Goal: Task Accomplishment & Management: Manage account settings

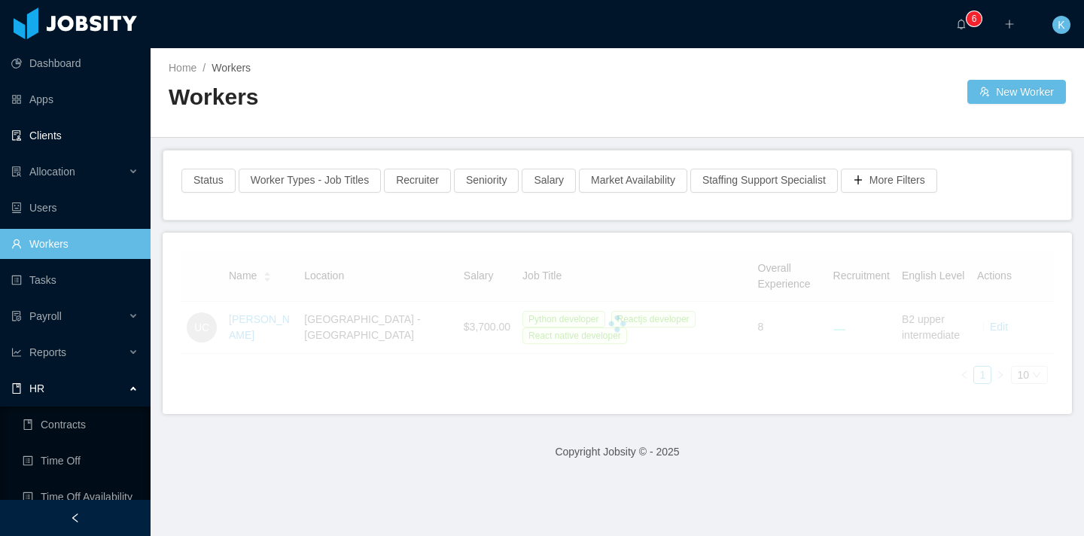
click at [67, 136] on link "Clients" at bounding box center [74, 135] width 127 height 30
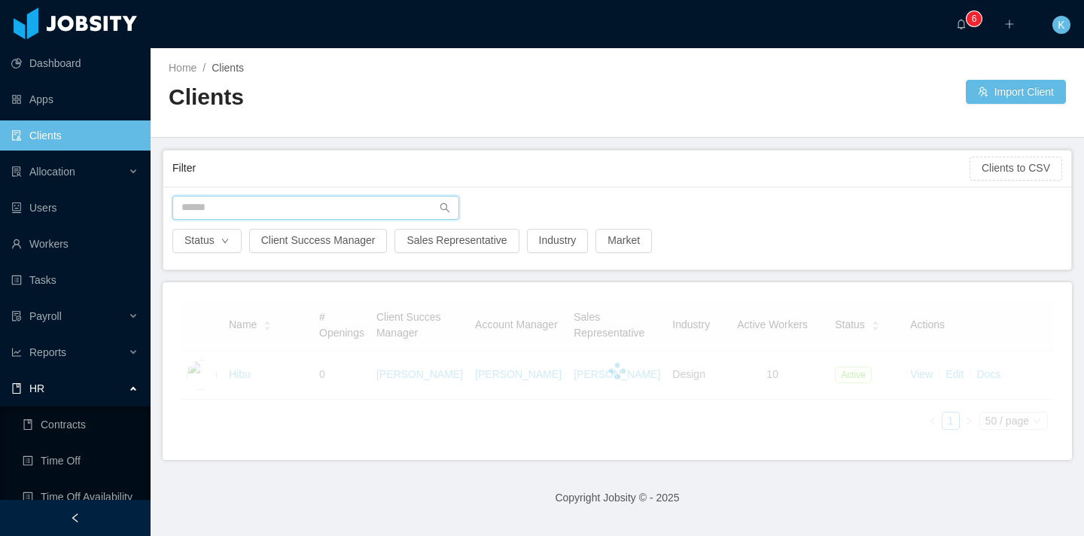
click at [285, 199] on input "text" at bounding box center [315, 208] width 287 height 24
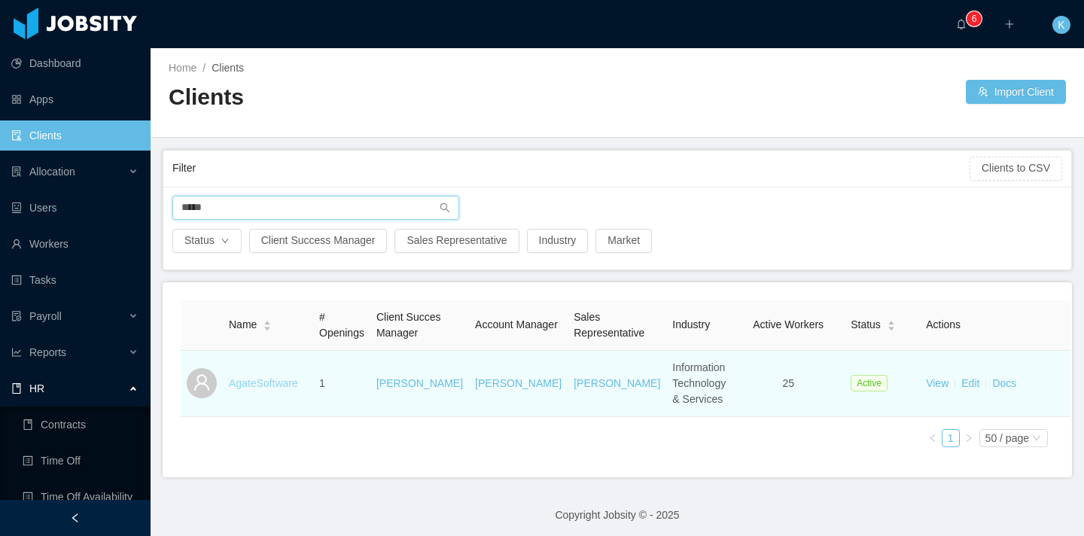
type input "*****"
click at [260, 389] on link "AgateSoftware" at bounding box center [263, 383] width 69 height 12
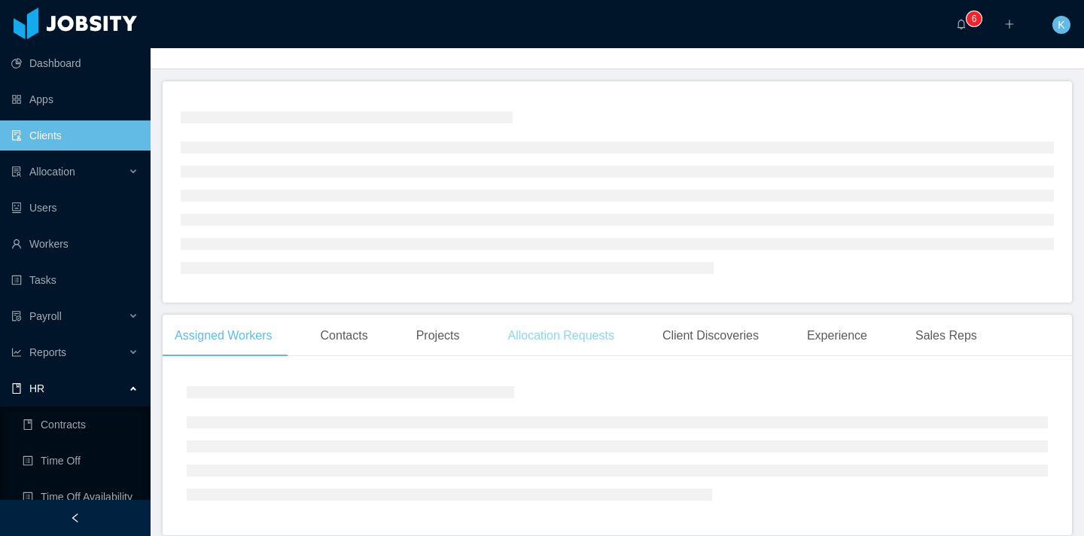
scroll to position [81, 0]
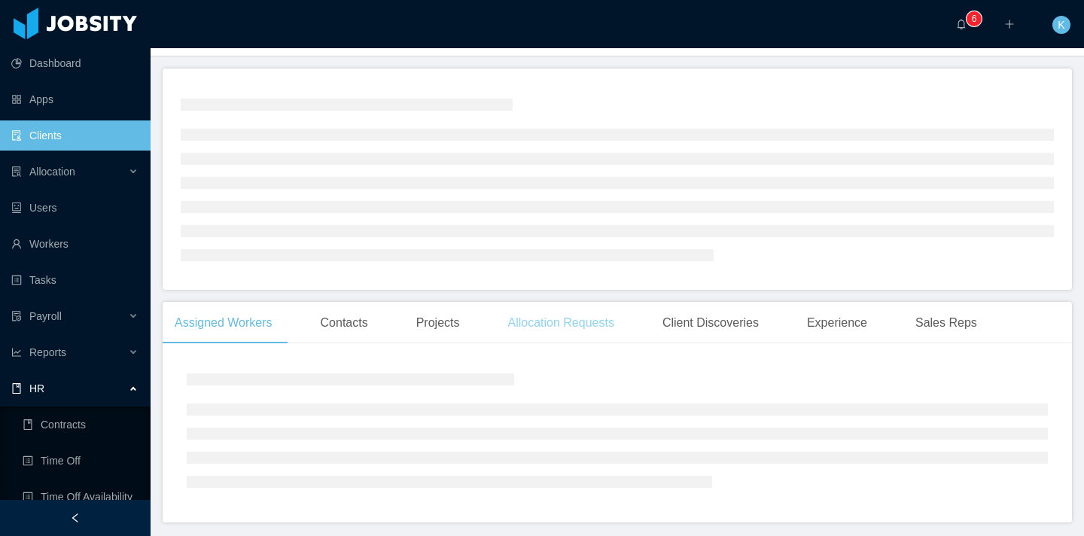
click at [574, 332] on div "Allocation Requests" at bounding box center [560, 323] width 130 height 42
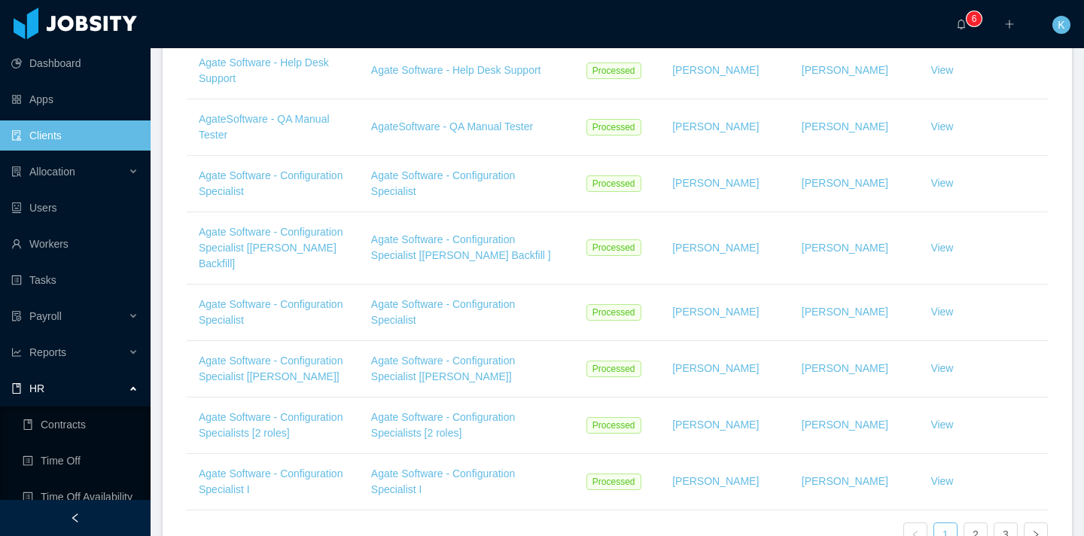
scroll to position [849, 0]
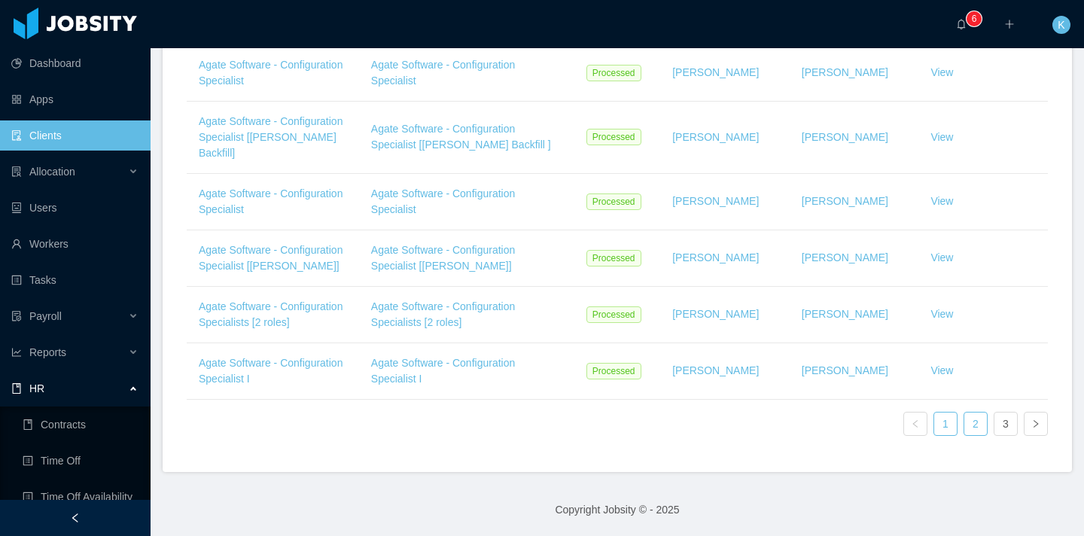
click at [964, 425] on link "2" at bounding box center [975, 423] width 23 height 23
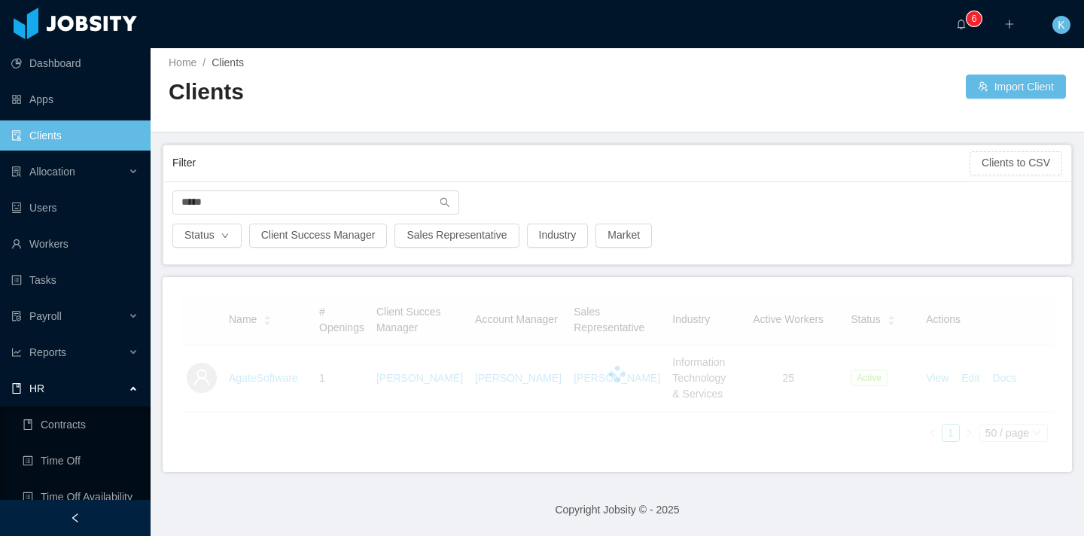
scroll to position [20, 0]
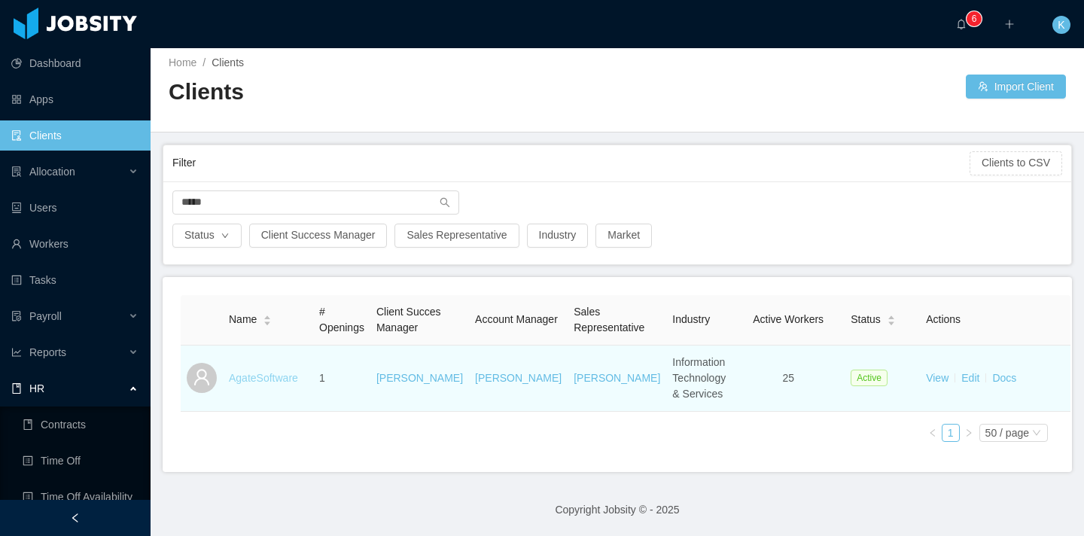
click at [278, 382] on link "AgateSoftware" at bounding box center [263, 378] width 69 height 12
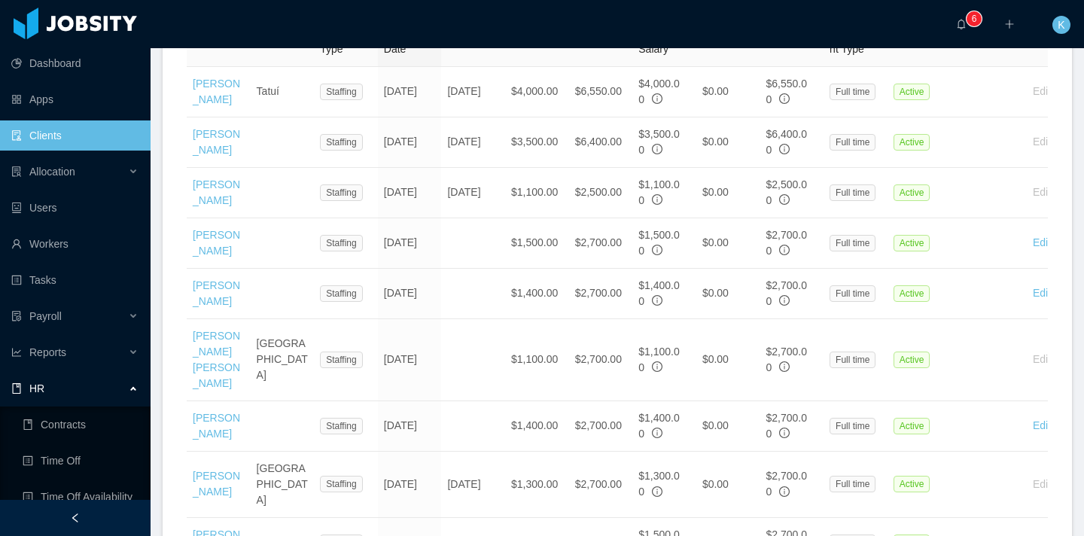
scroll to position [543, 0]
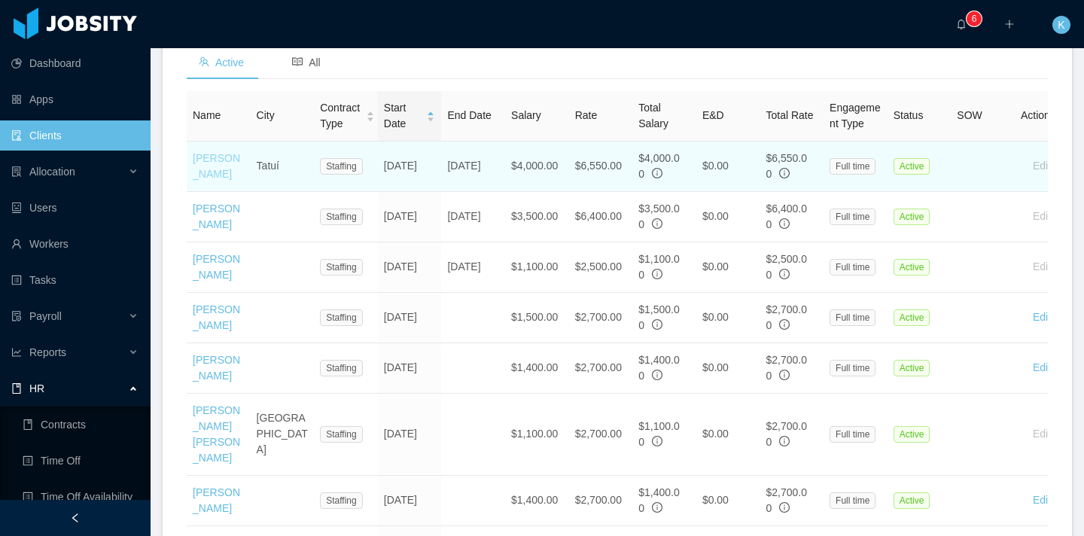
click at [217, 180] on link "[PERSON_NAME]" at bounding box center [216, 166] width 47 height 28
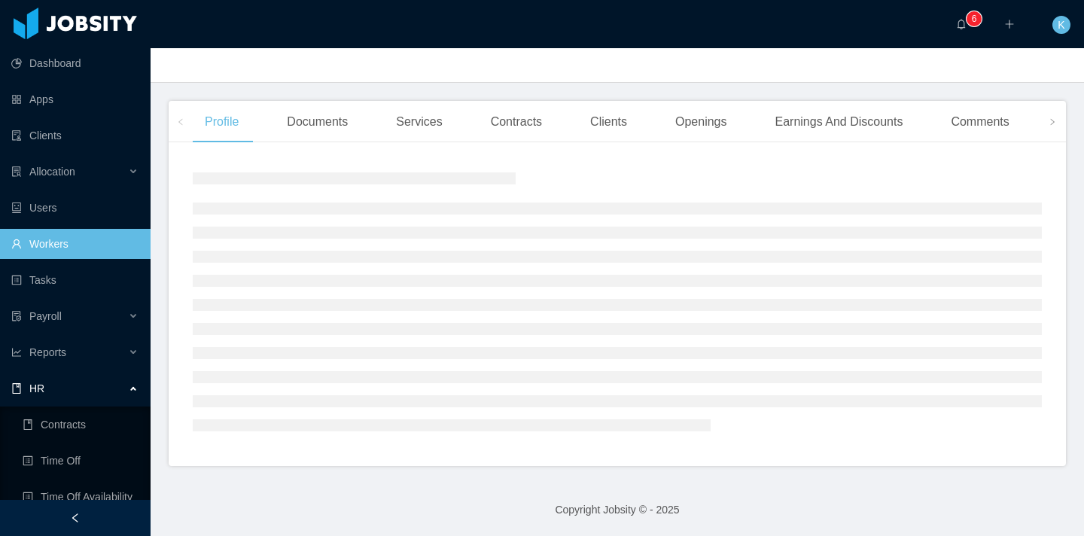
scroll to position [233, 0]
click at [693, 124] on div "Openings" at bounding box center [701, 122] width 76 height 42
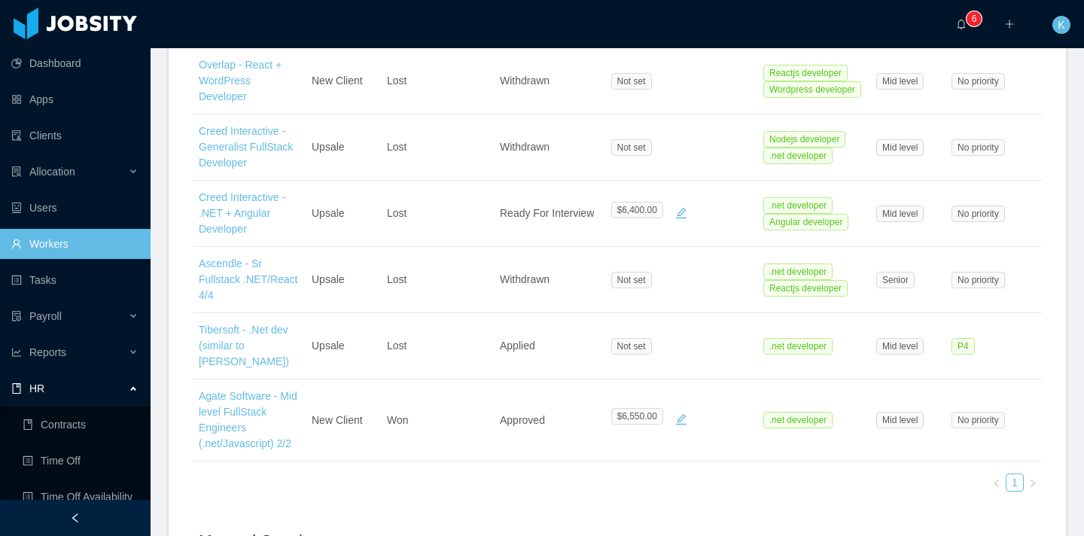
scroll to position [609, 0]
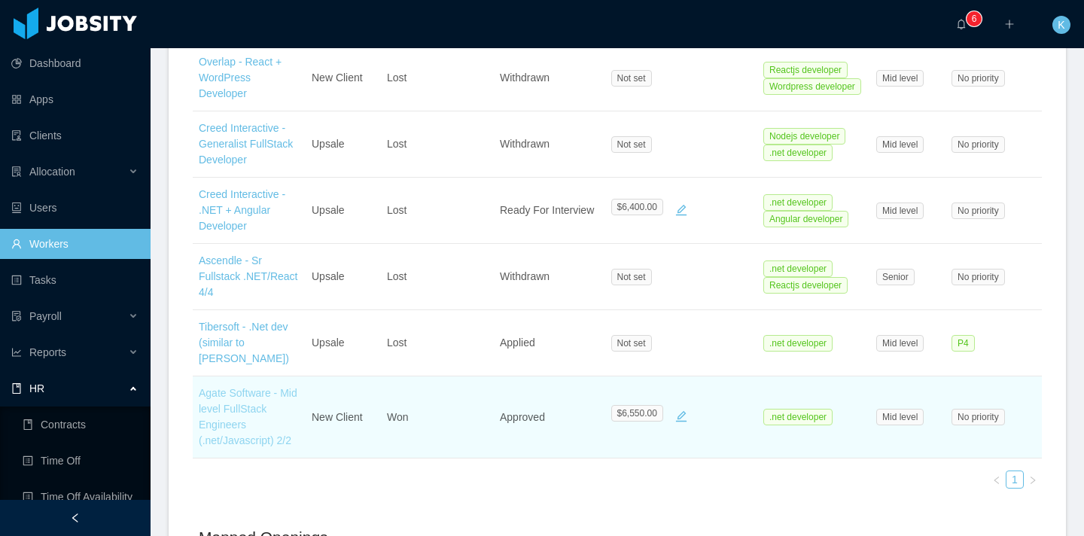
click at [255, 404] on link "Agate Software - Mid level FullStack Engineers (.net/Javascript) 2/2" at bounding box center [248, 416] width 99 height 59
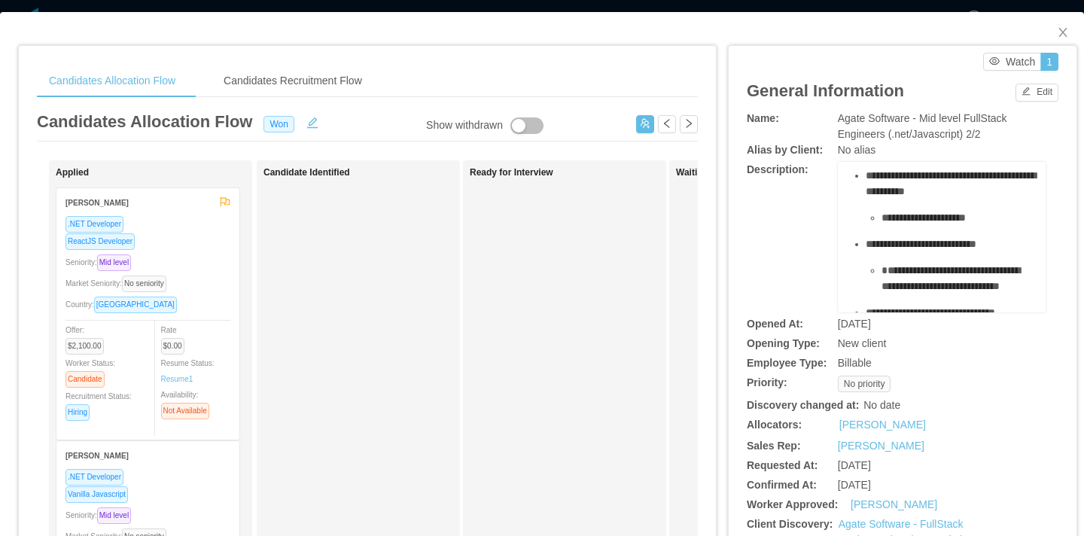
scroll to position [44, 0]
drag, startPoint x: 937, startPoint y: 244, endPoint x: 1004, endPoint y: 251, distance: 67.4
click at [1004, 251] on div "**********" at bounding box center [950, 244] width 169 height 16
copy span "**********"
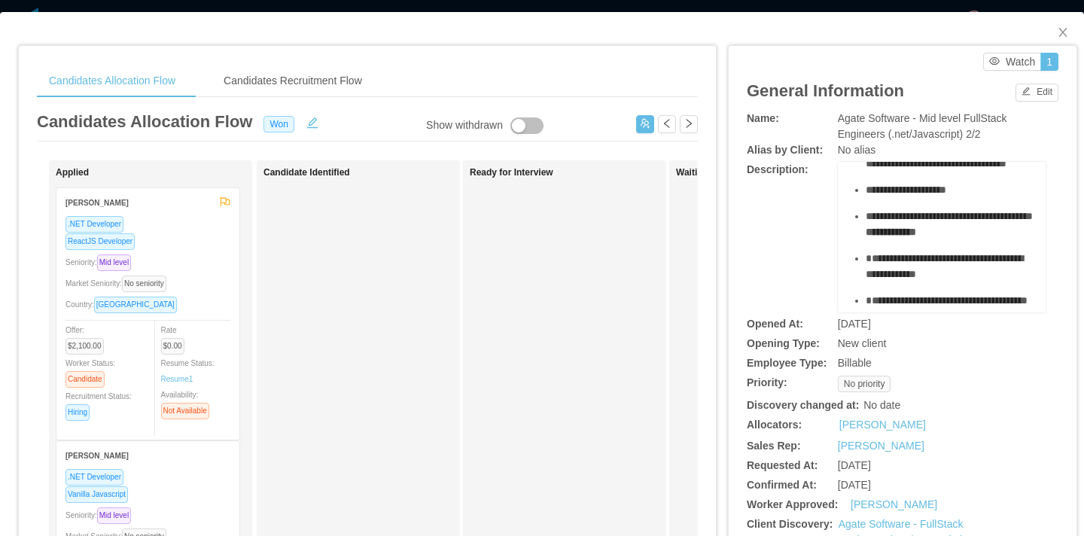
scroll to position [255, 0]
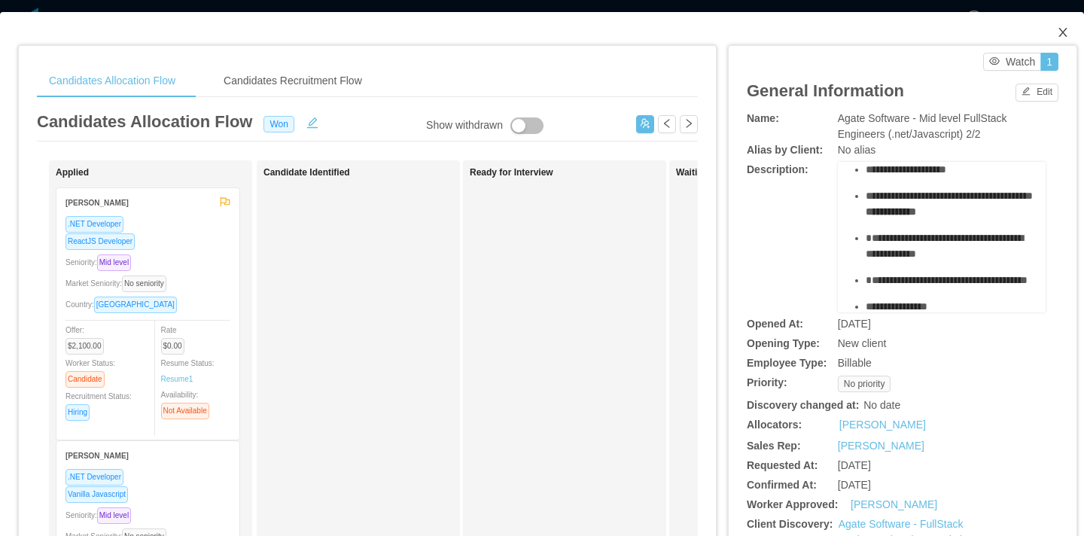
click at [1057, 33] on icon "icon: close" at bounding box center [1063, 32] width 12 height 12
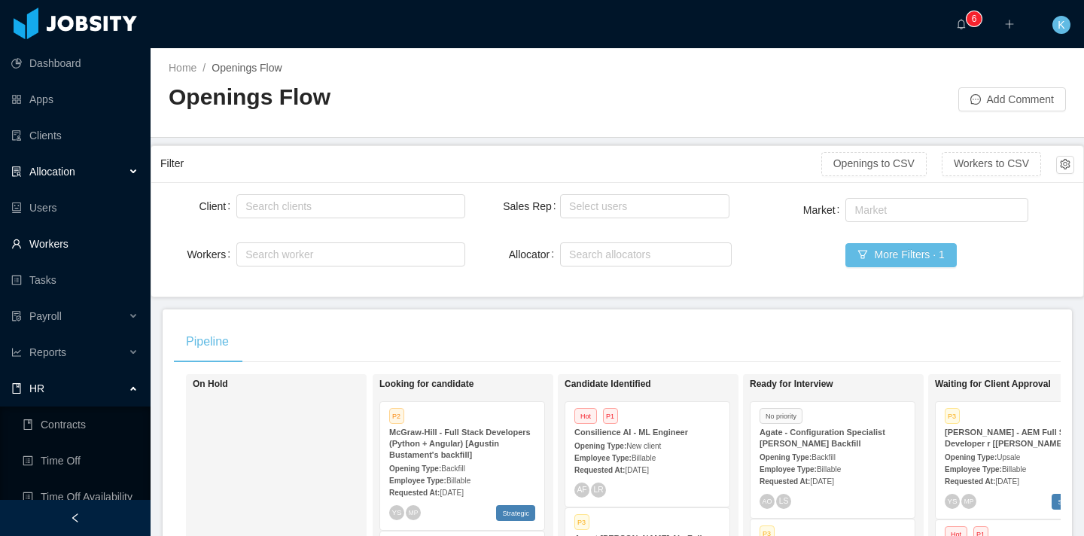
click at [35, 241] on link "Workers" at bounding box center [74, 244] width 127 height 30
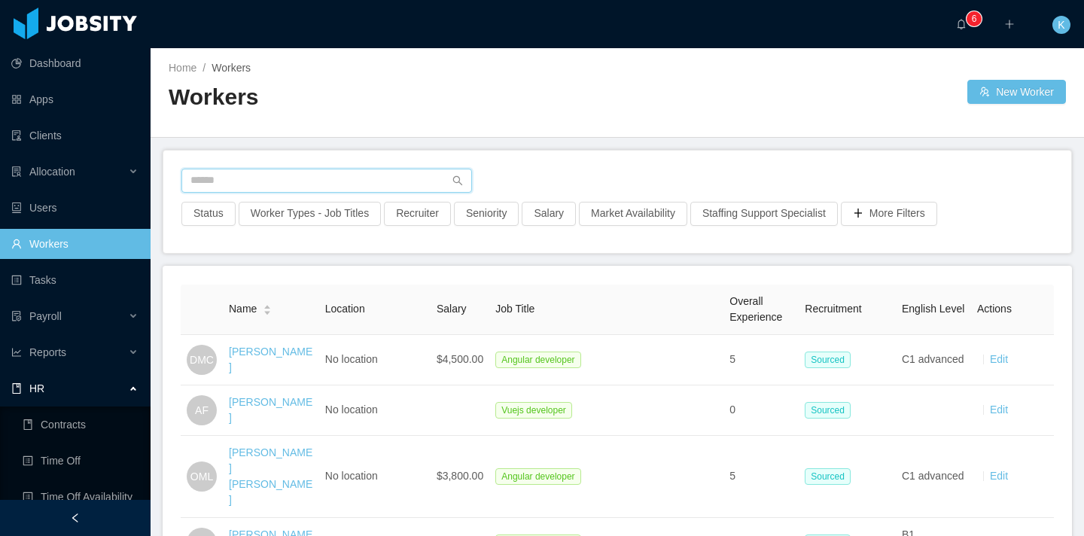
click at [306, 177] on input "text" at bounding box center [326, 181] width 291 height 24
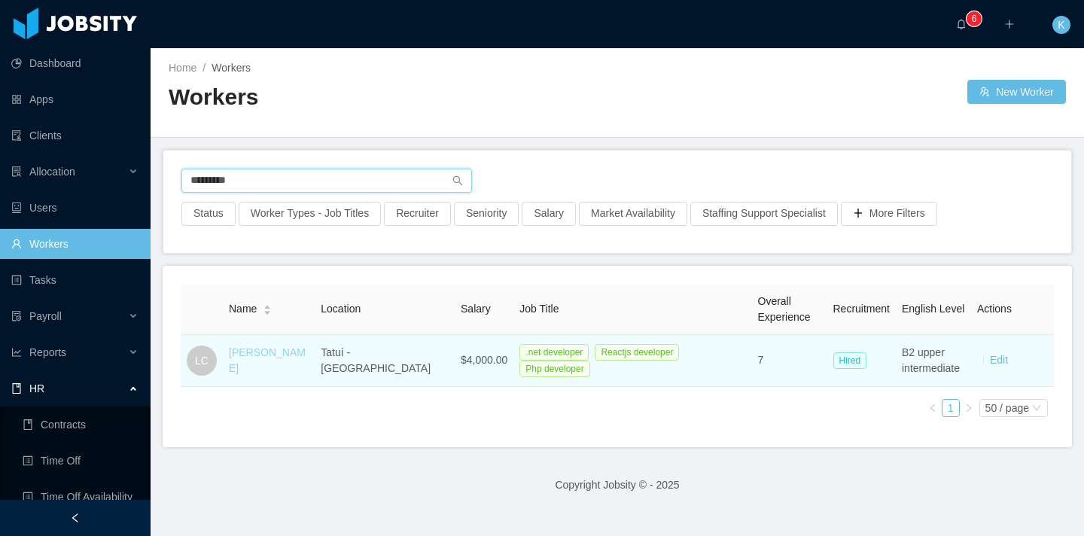
type input "*********"
click at [285, 361] on link "[PERSON_NAME]" at bounding box center [267, 360] width 77 height 28
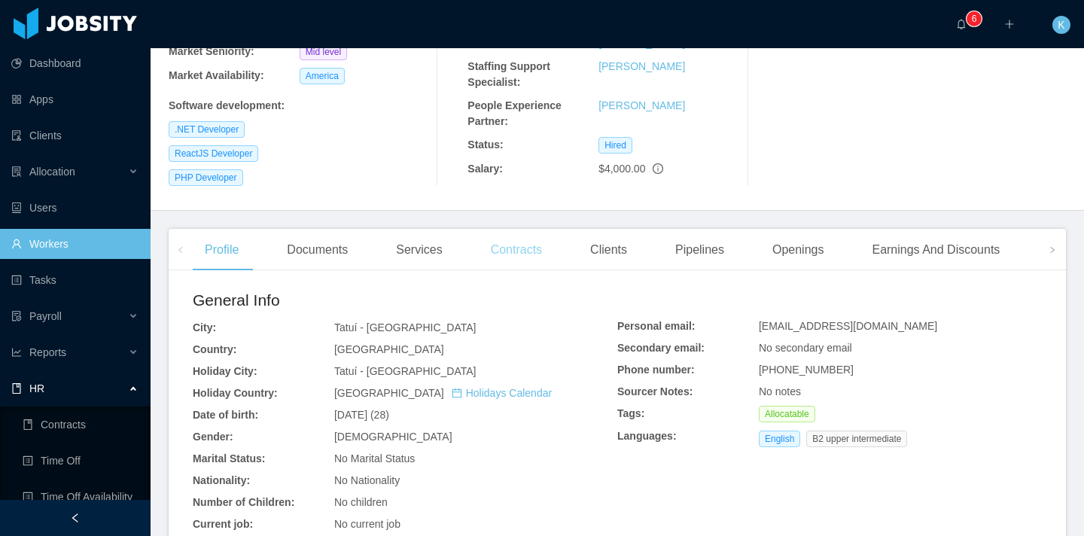
click at [497, 249] on div "Contracts" at bounding box center [516, 250] width 75 height 42
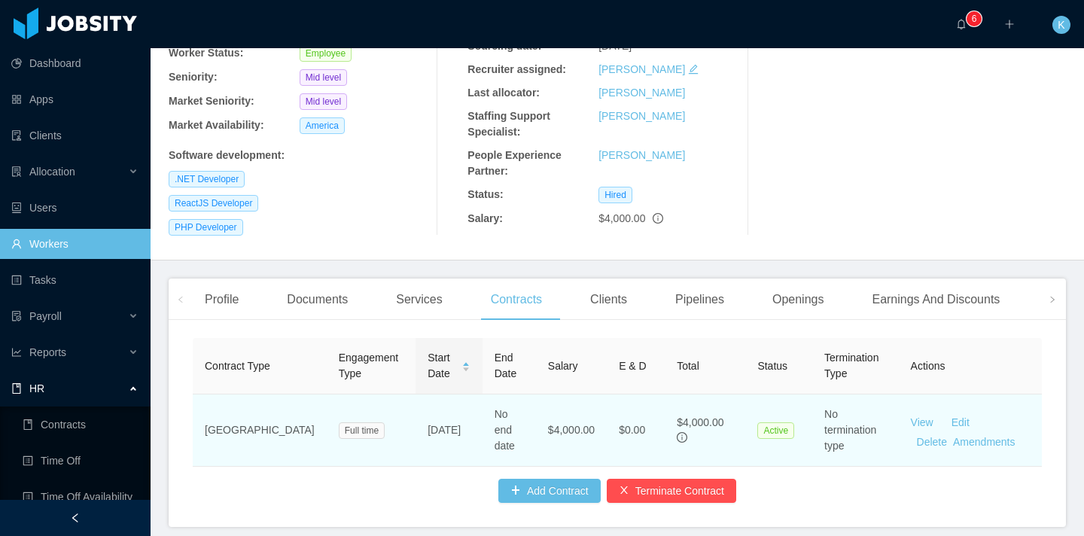
scroll to position [226, 0]
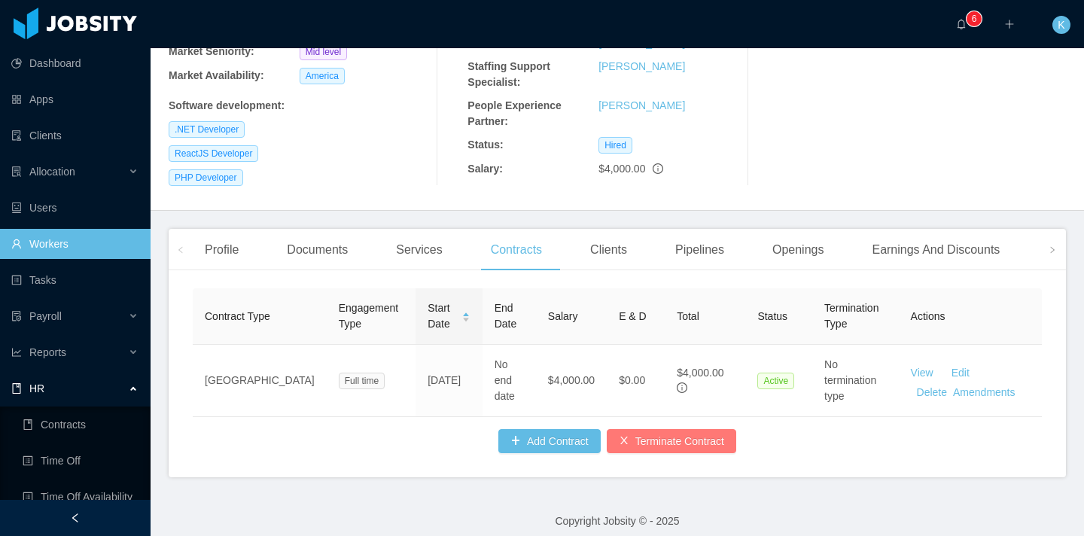
click at [669, 441] on button "Terminate Contract" at bounding box center [671, 441] width 129 height 24
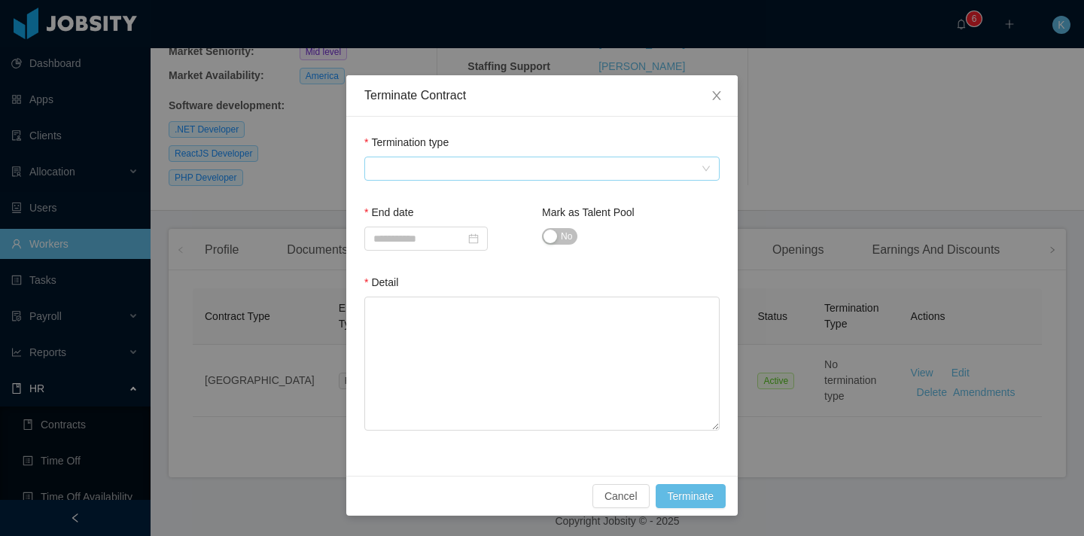
click at [487, 163] on span at bounding box center [536, 168] width 327 height 23
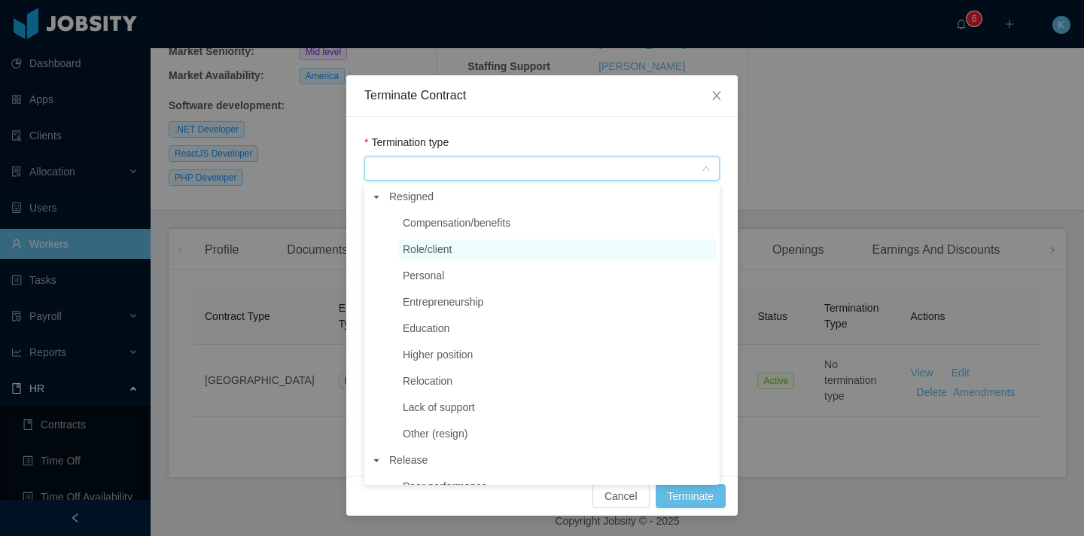
click at [406, 249] on span "Role/client" at bounding box center [427, 249] width 49 height 12
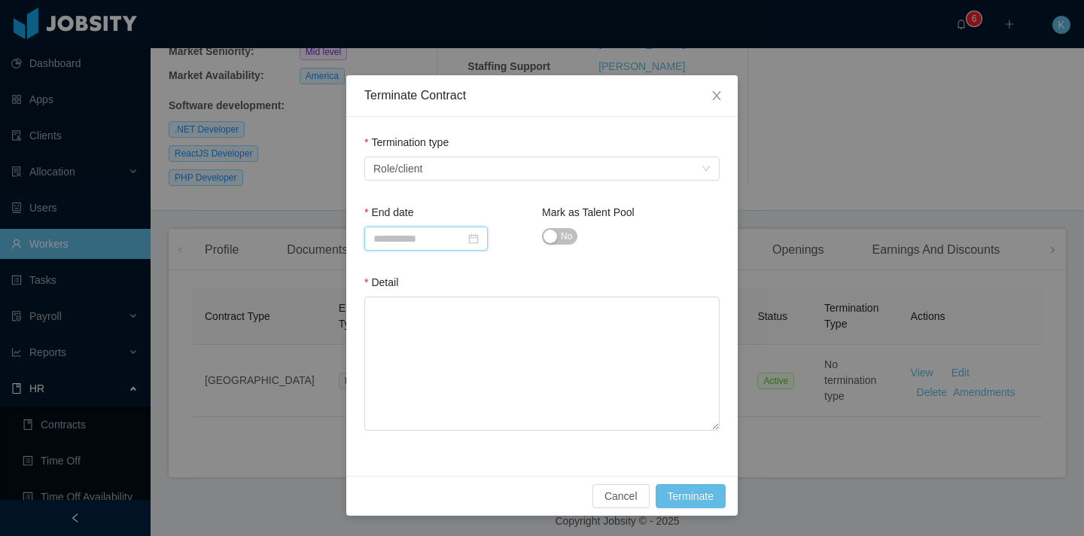
click at [389, 240] on input at bounding box center [425, 239] width 123 height 24
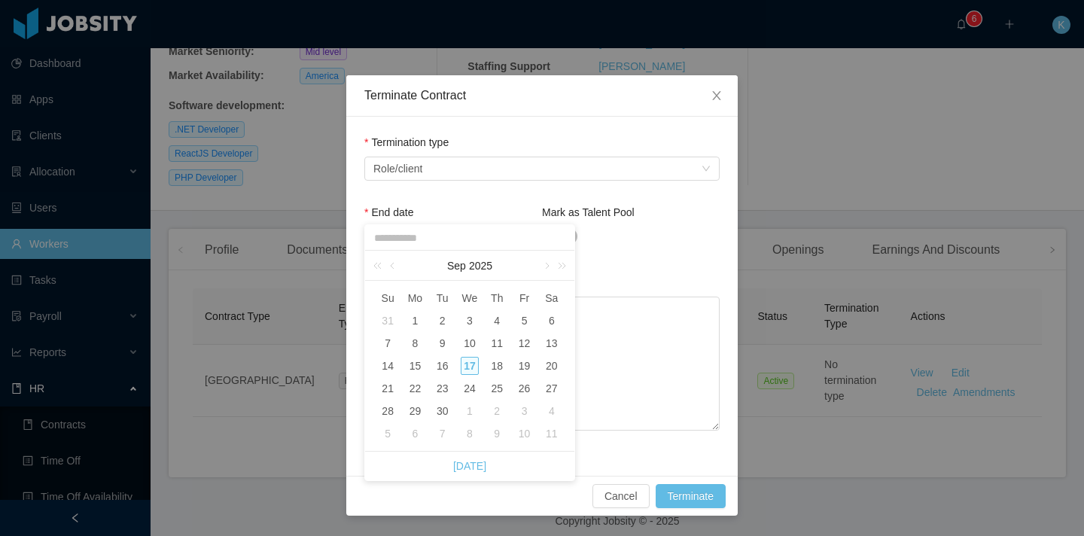
click at [519, 412] on div "3" at bounding box center [525, 411] width 18 height 18
type input "**********"
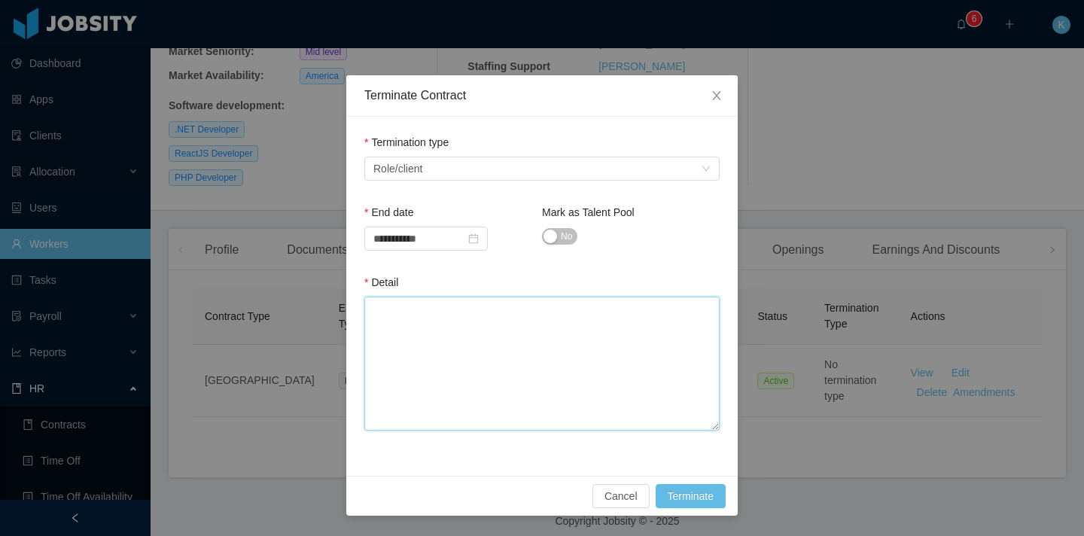
click at [513, 394] on textarea "Detail" at bounding box center [541, 364] width 355 height 134
paste textarea "**********"
type textarea "**********"
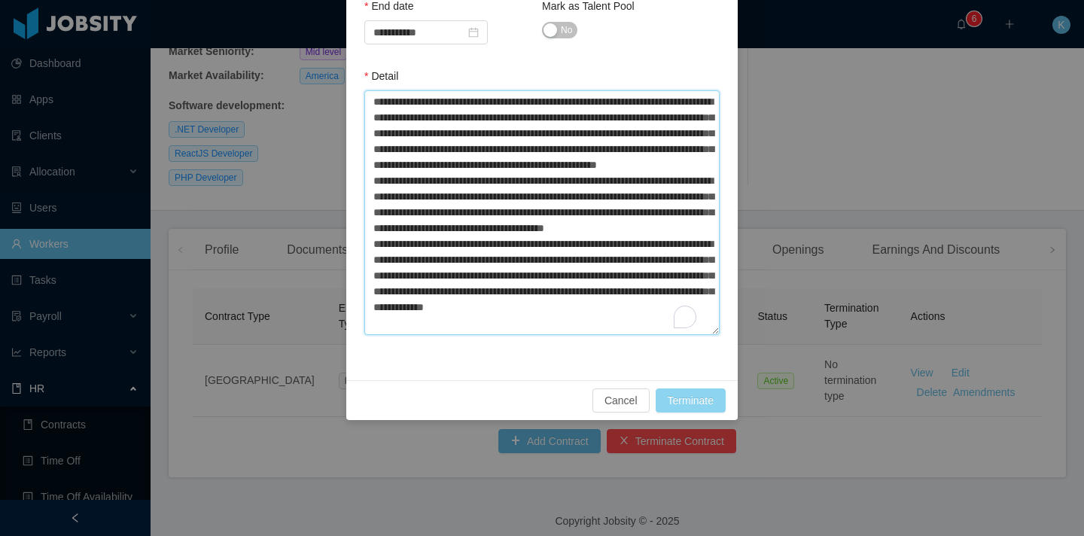
scroll to position [237, 0]
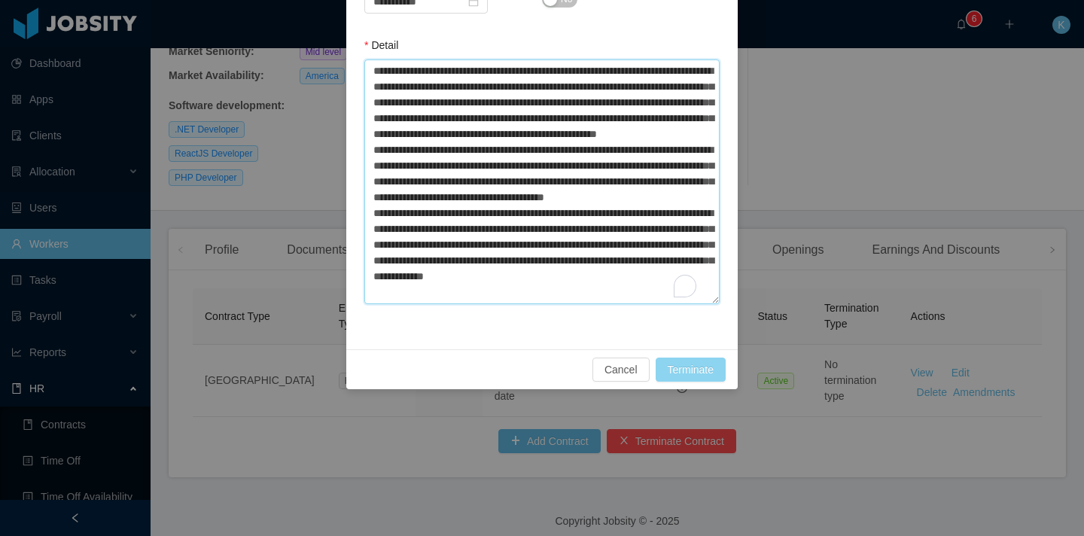
type textarea "**********"
click at [674, 372] on button "Terminate" at bounding box center [691, 370] width 70 height 24
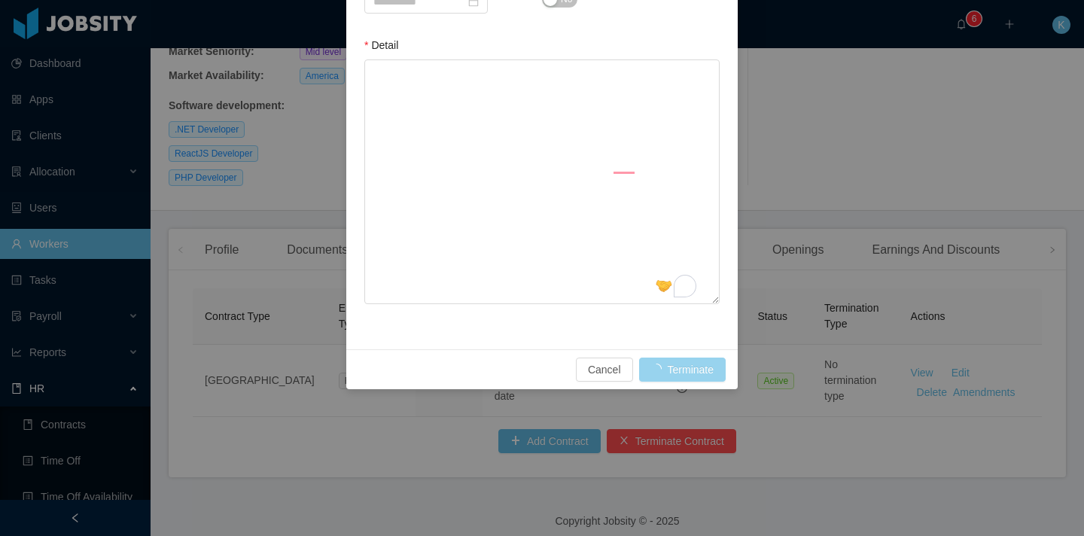
scroll to position [0, 0]
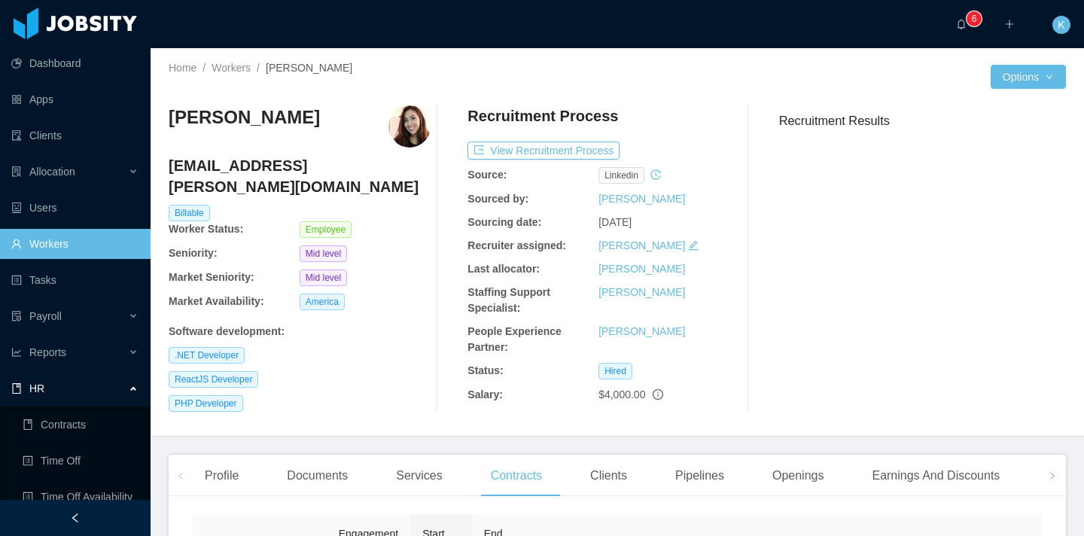
click at [90, 238] on link "Workers" at bounding box center [74, 244] width 127 height 30
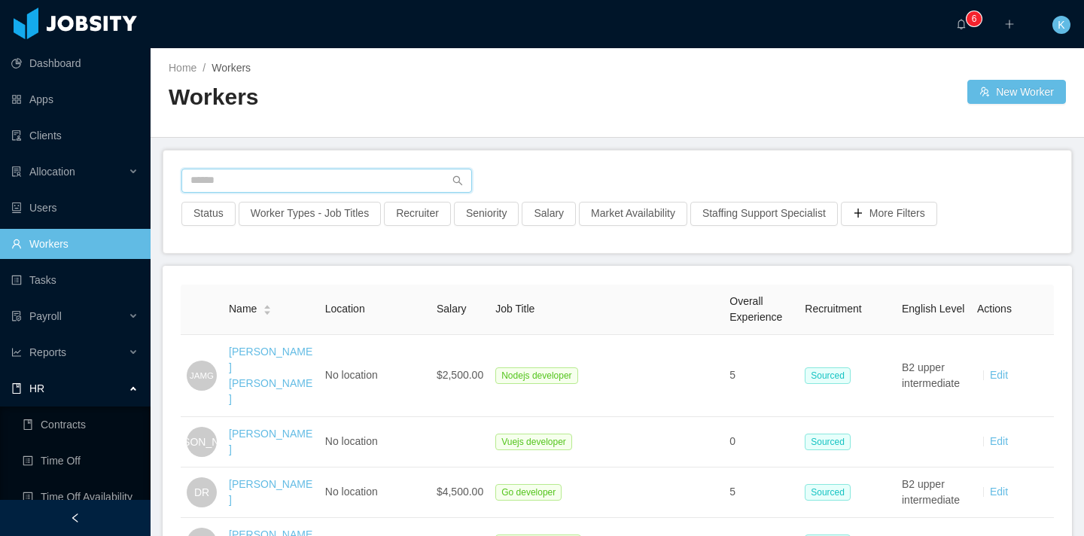
click at [269, 173] on input "text" at bounding box center [326, 181] width 291 height 24
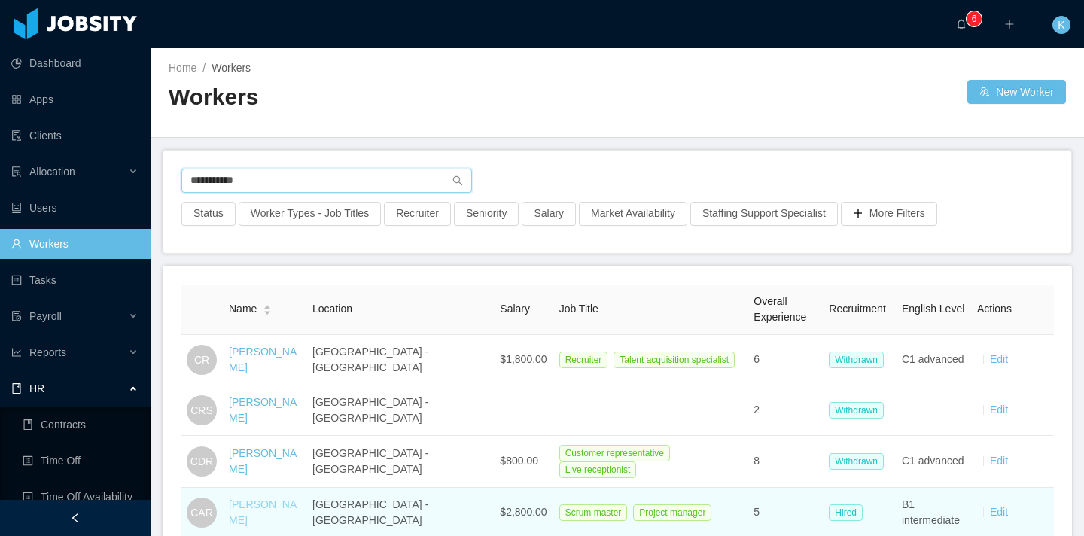
type input "**********"
click at [266, 502] on link "[PERSON_NAME]" at bounding box center [263, 512] width 68 height 28
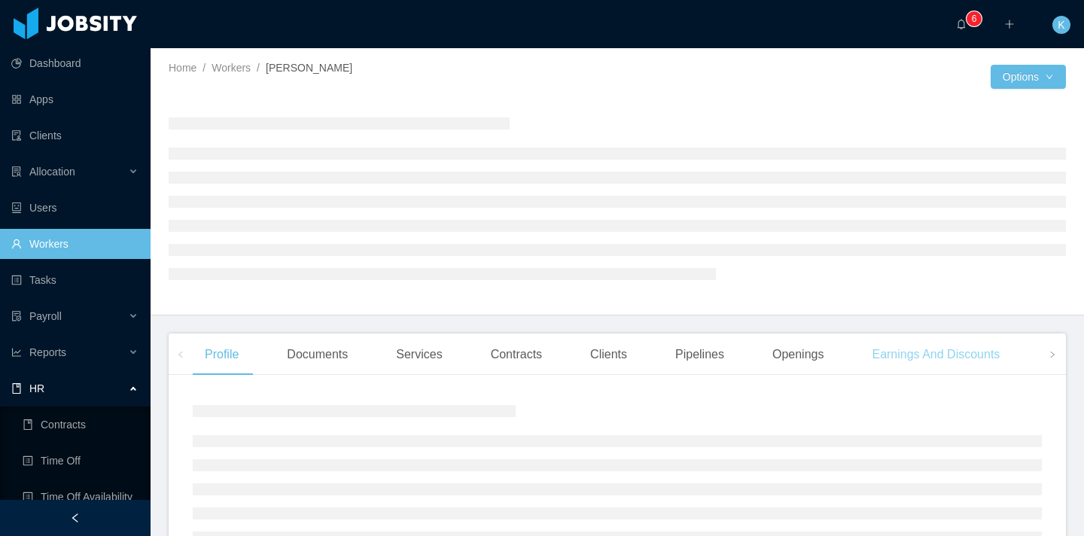
click at [962, 360] on div "Earnings And Discounts" at bounding box center [936, 354] width 152 height 42
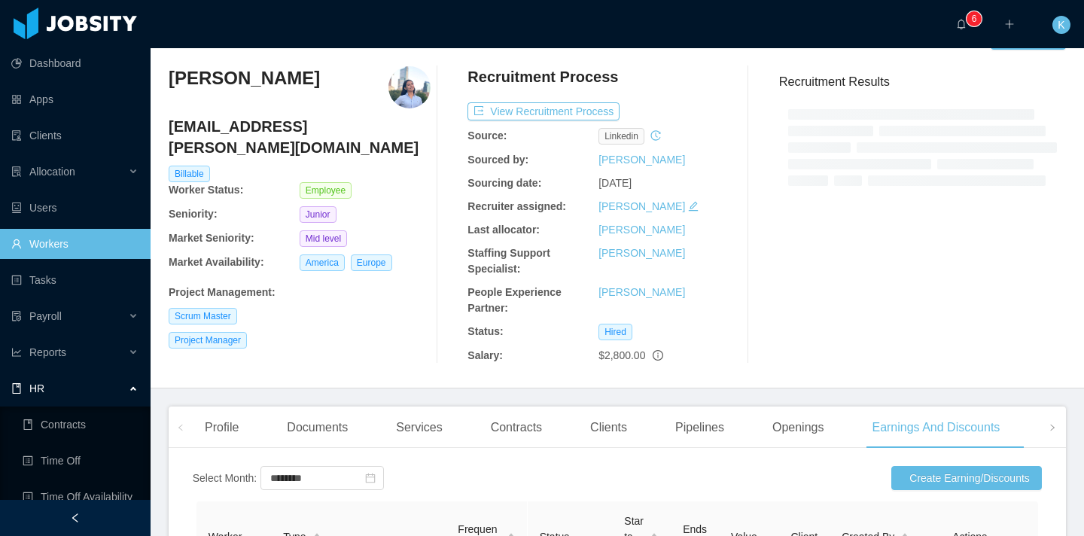
scroll to position [323, 0]
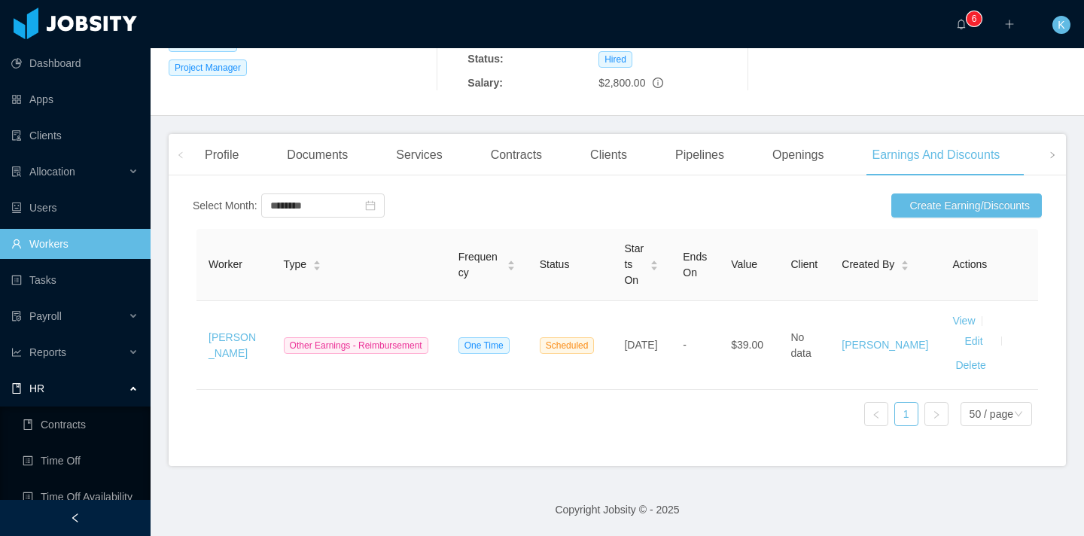
click at [69, 247] on link "Workers" at bounding box center [74, 244] width 127 height 30
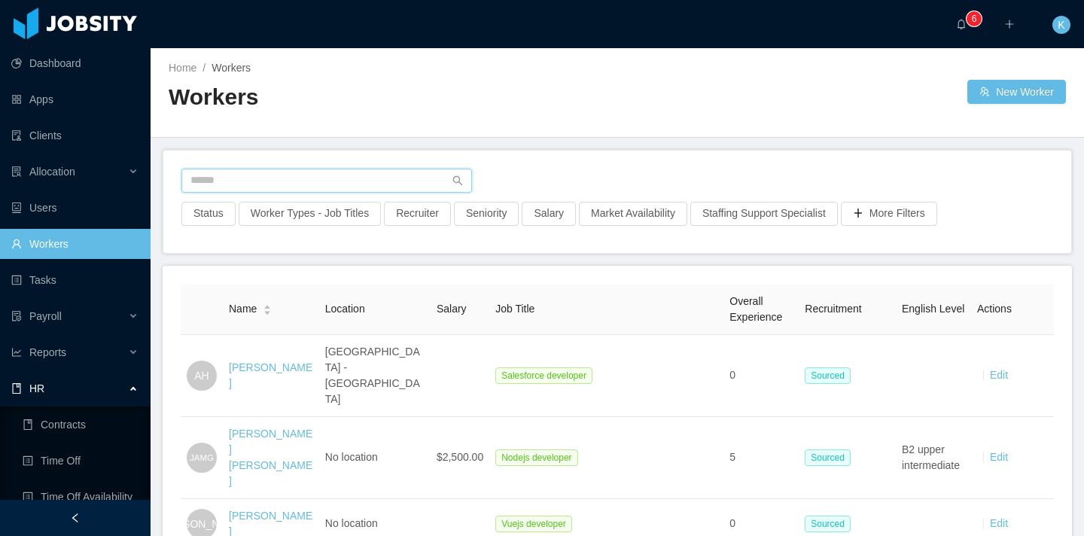
click at [266, 173] on input "text" at bounding box center [326, 181] width 291 height 24
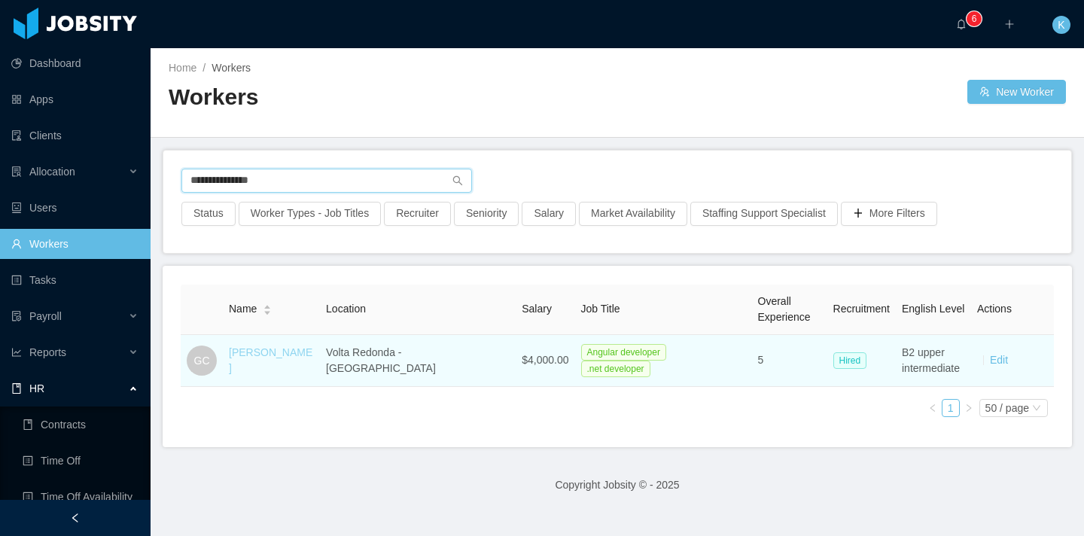
type input "**********"
click at [242, 356] on link "[PERSON_NAME]" at bounding box center [271, 360] width 84 height 28
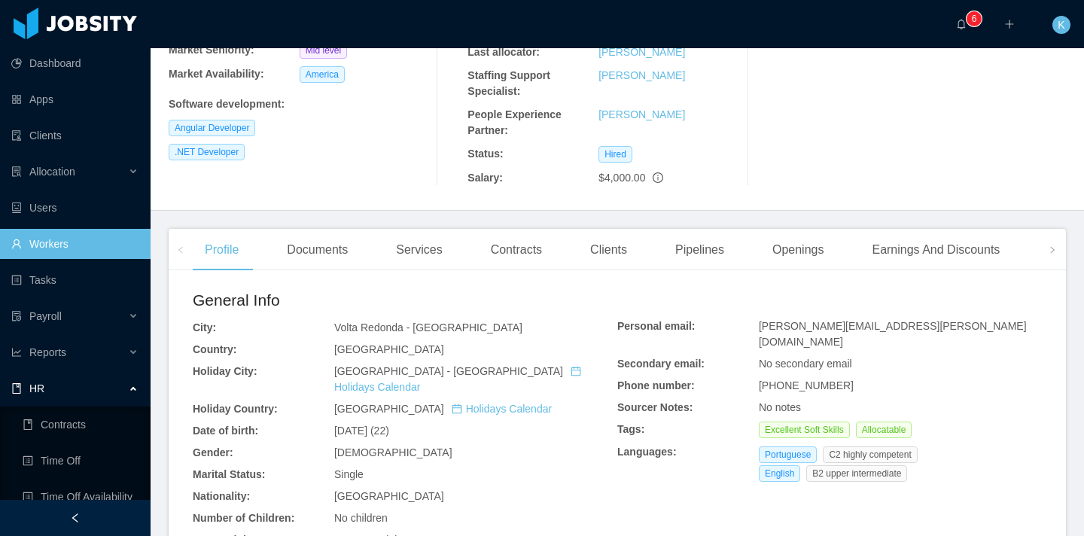
scroll to position [249, 0]
click at [731, 228] on div "Pipelines" at bounding box center [699, 249] width 73 height 42
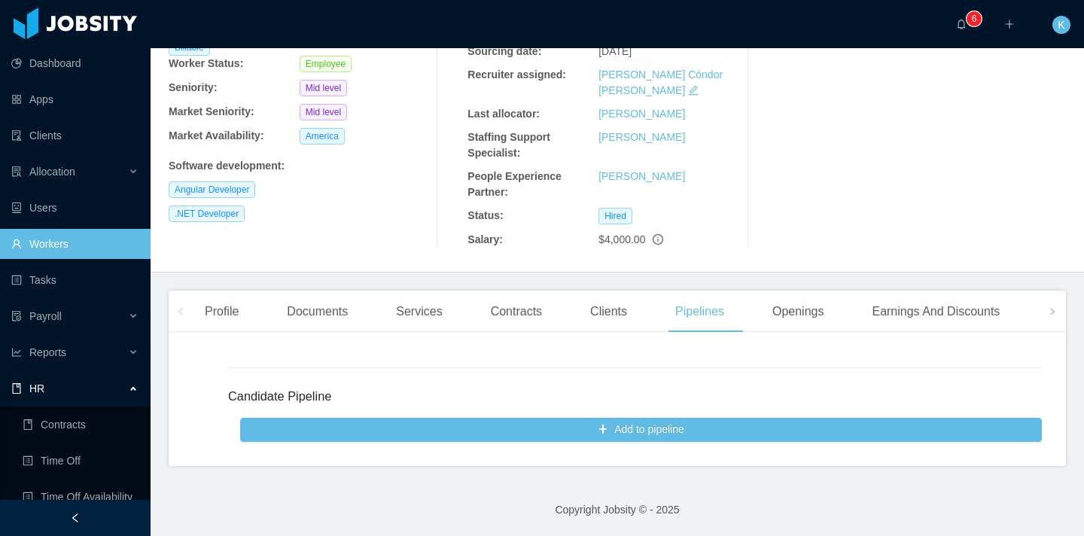
scroll to position [155, 0]
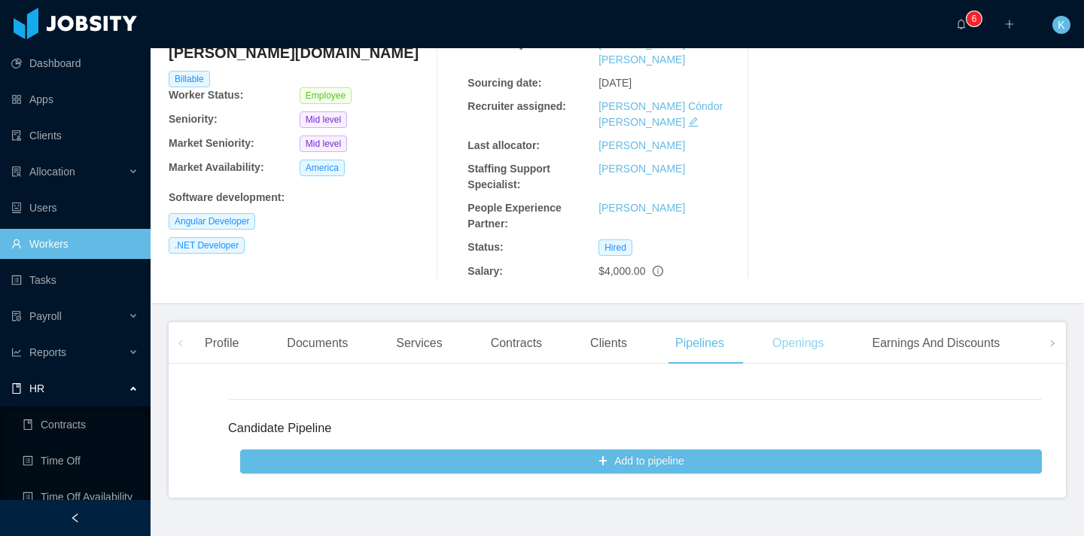
click at [811, 322] on div "Openings" at bounding box center [798, 343] width 76 height 42
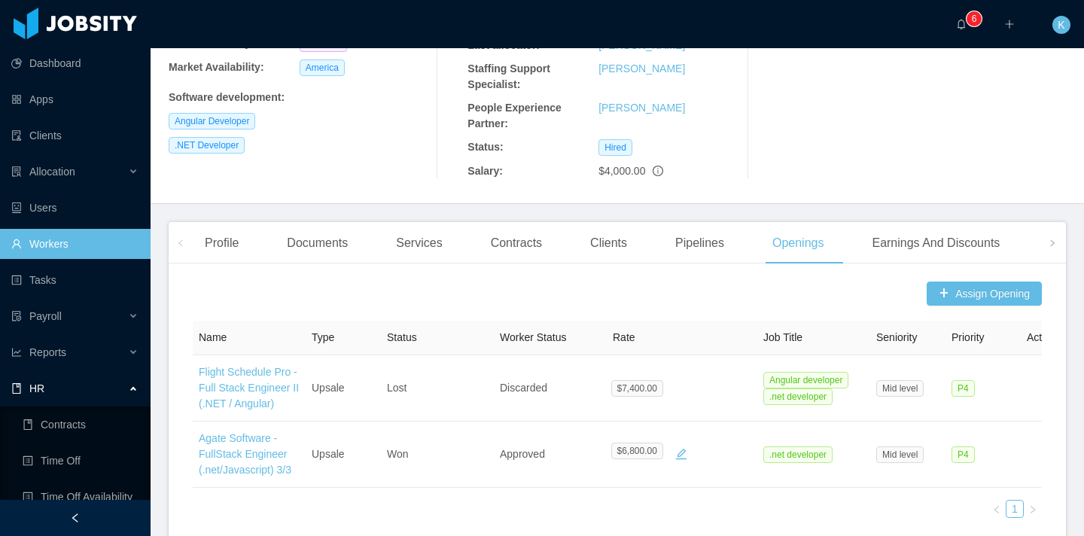
scroll to position [257, 0]
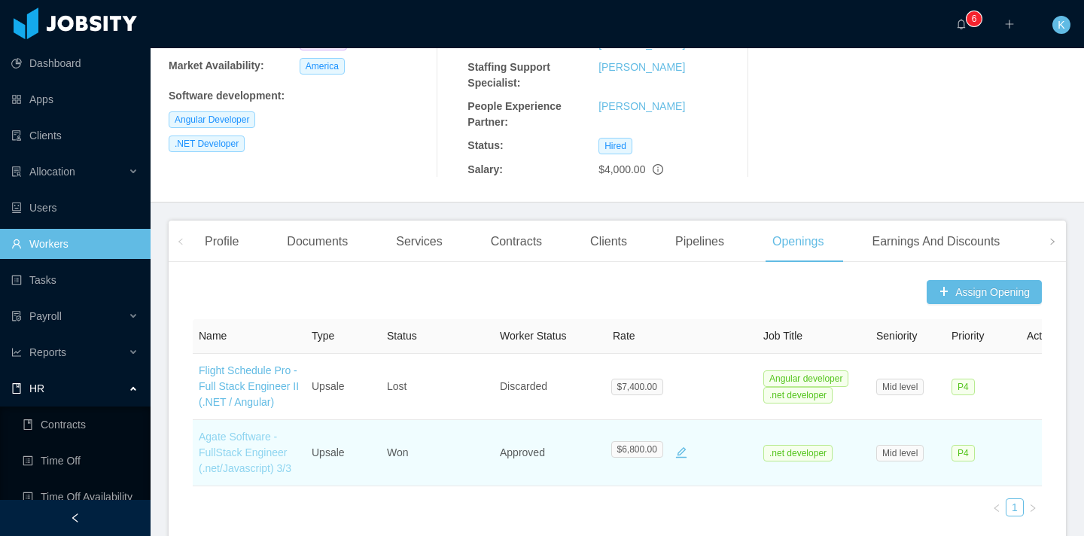
click at [241, 431] on link "Agate Software - FullStack Engineer (.net/Javascript) 3/3" at bounding box center [245, 453] width 93 height 44
